Goal: Navigation & Orientation: Find specific page/section

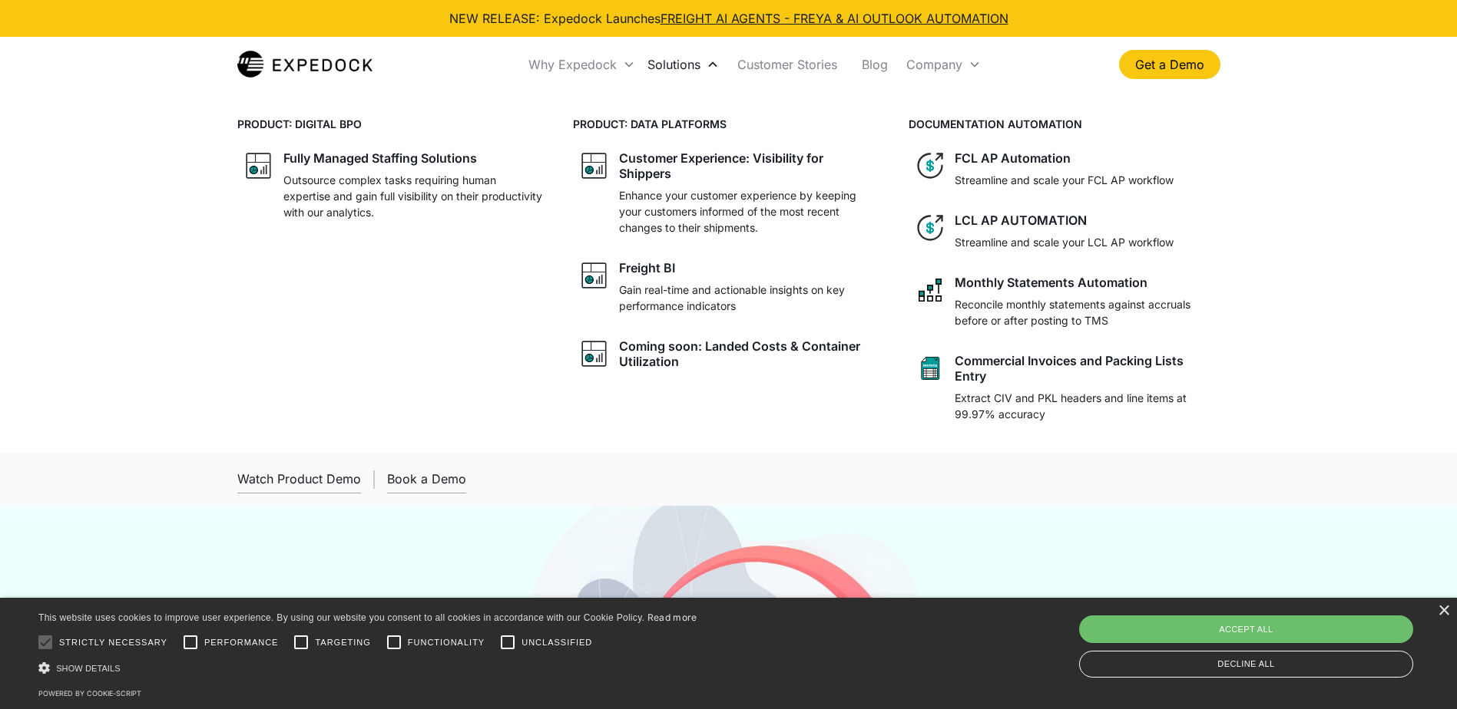
click at [686, 69] on div "Solutions" at bounding box center [673, 64] width 53 height 15
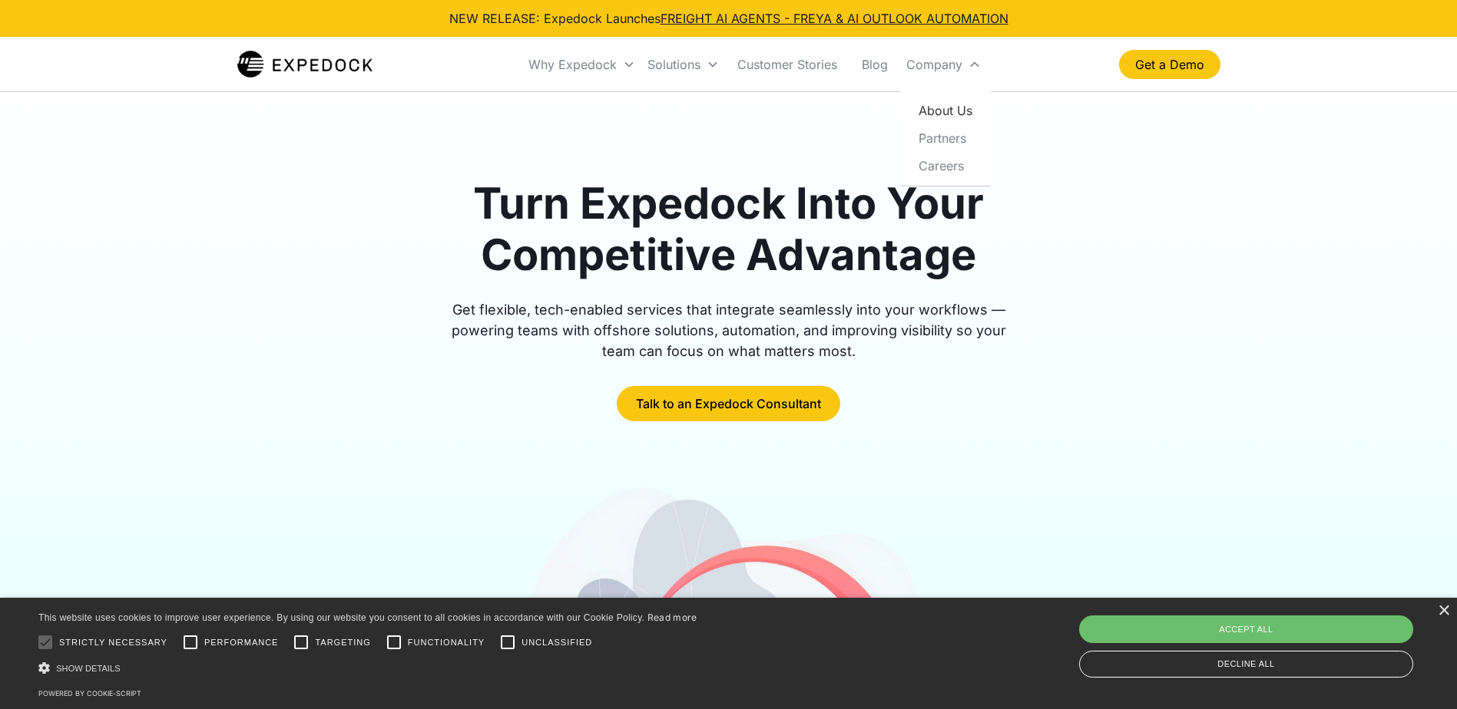
click at [947, 110] on link "About Us" at bounding box center [945, 111] width 78 height 28
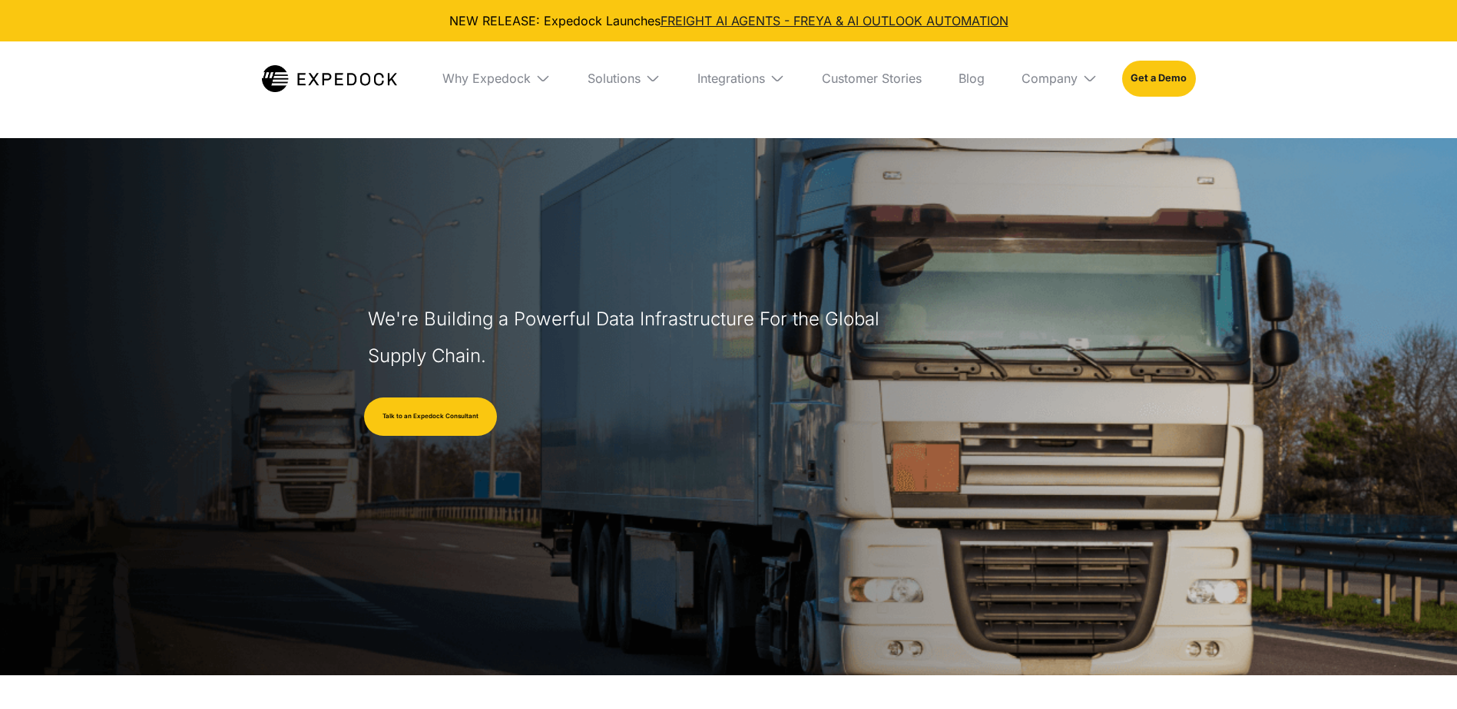
select select
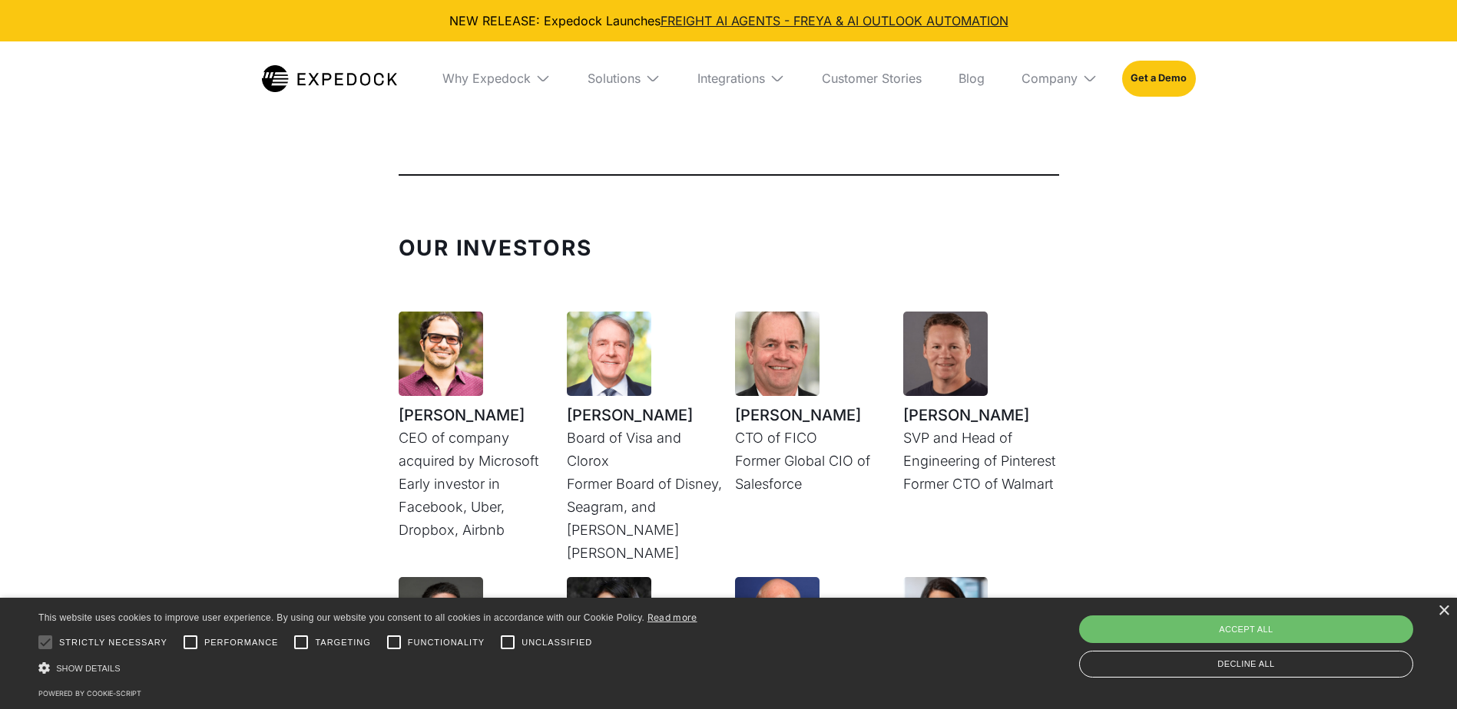
scroll to position [3916, 0]
